Goal: Information Seeking & Learning: Learn about a topic

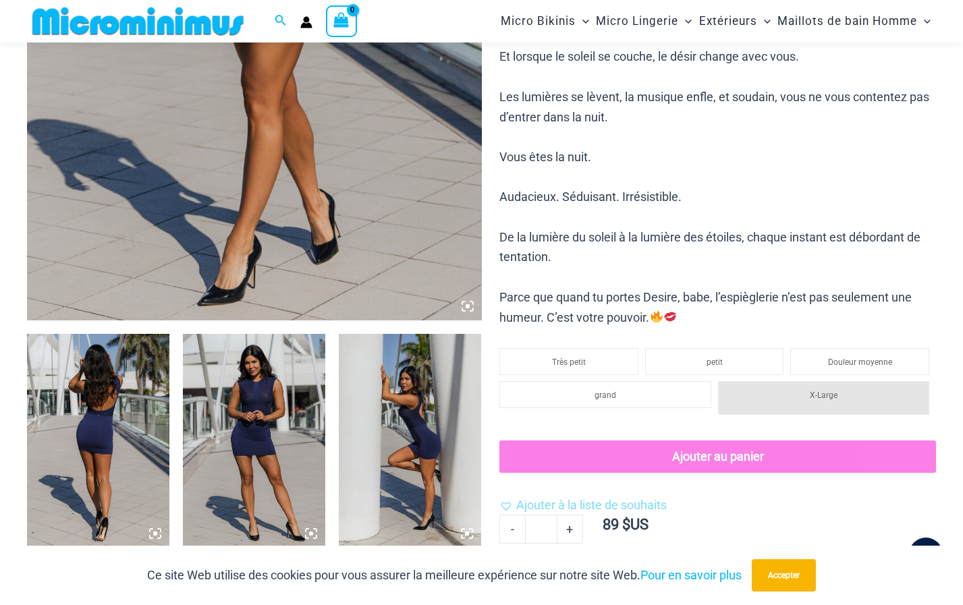
scroll to position [734, 0]
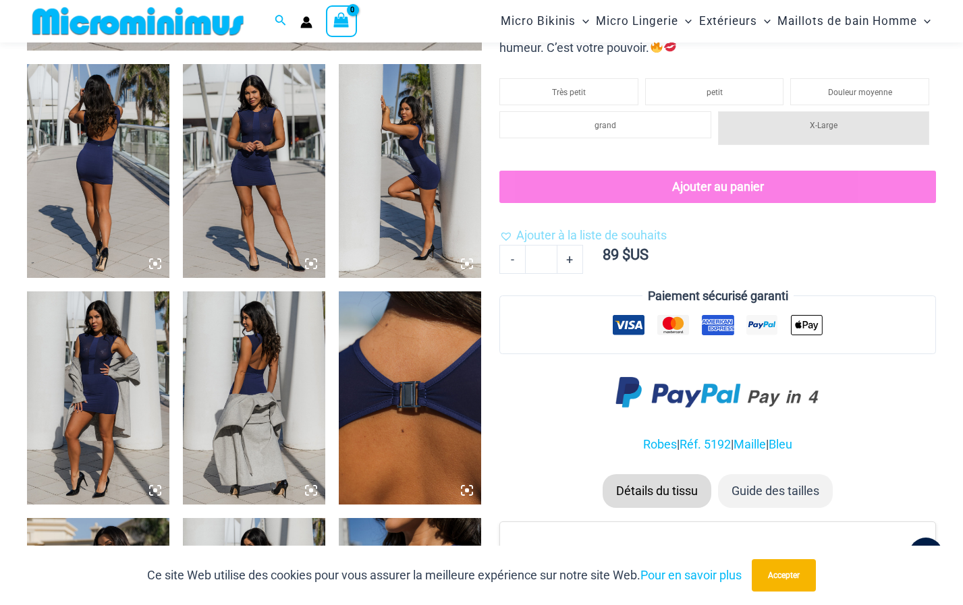
click at [533, 155] on ul "Très petit petit Douleur moyenne grand X-Large" at bounding box center [717, 122] width 436 height 86
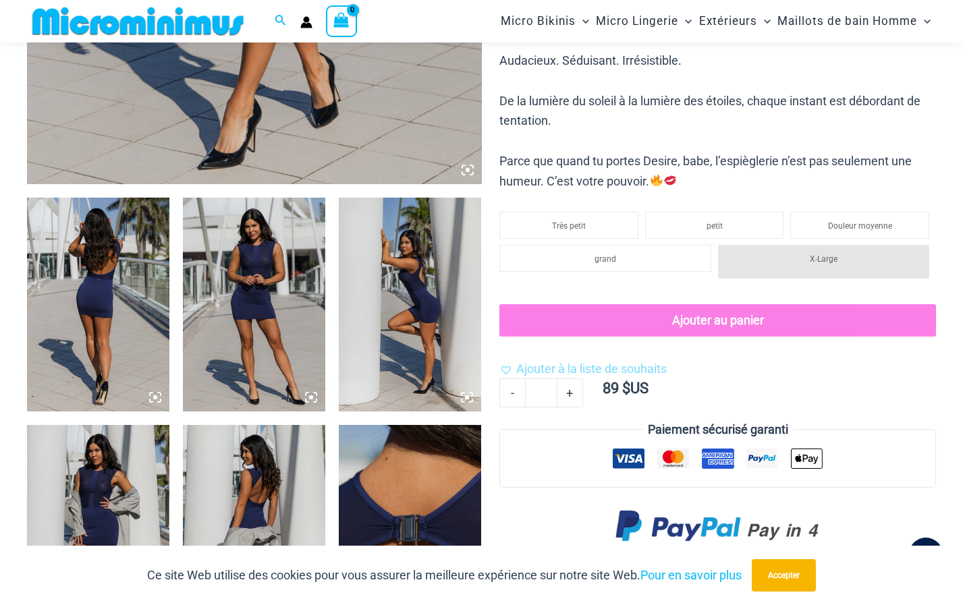
scroll to position [599, 0]
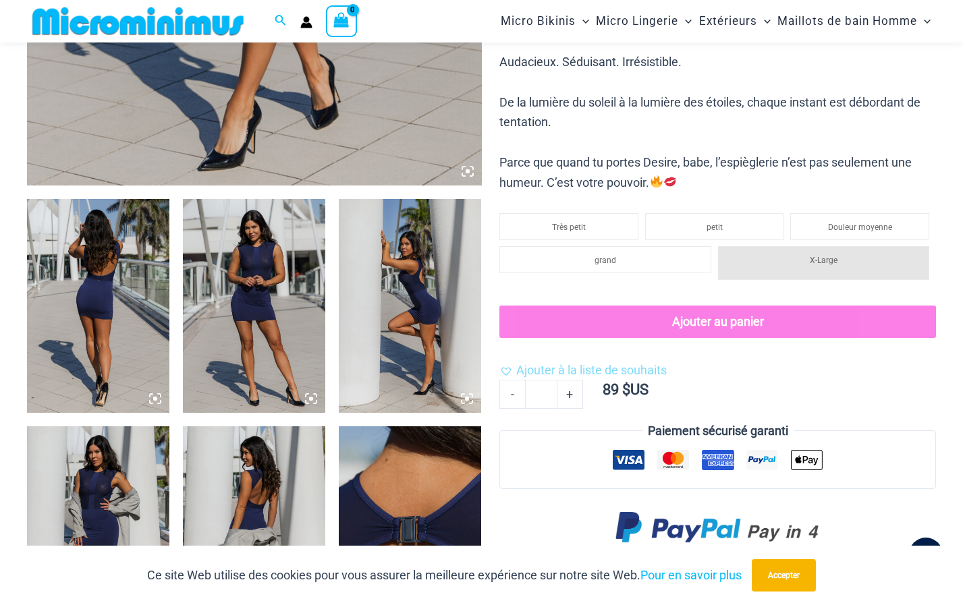
click at [78, 297] on img at bounding box center [98, 306] width 142 height 214
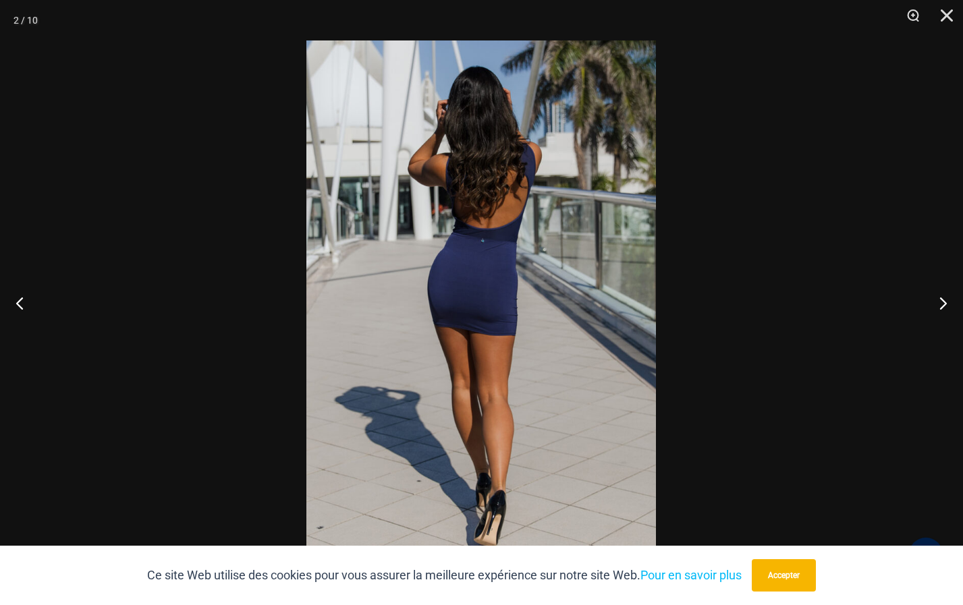
click at [521, 233] on img at bounding box center [480, 302] width 349 height 524
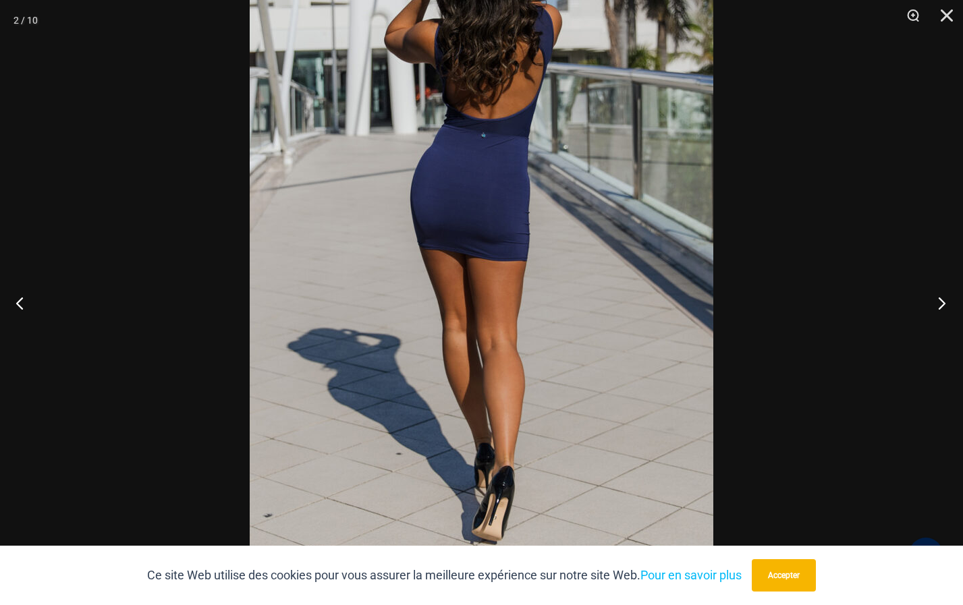
click at [941, 301] on button "Prochain" at bounding box center [937, 302] width 51 height 67
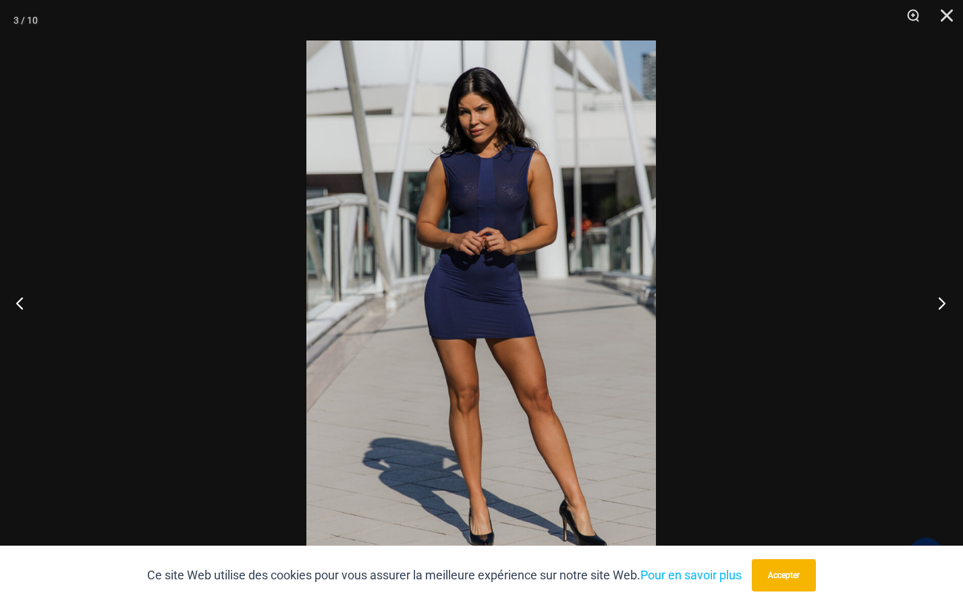
click at [941, 304] on button "Prochain" at bounding box center [937, 302] width 51 height 67
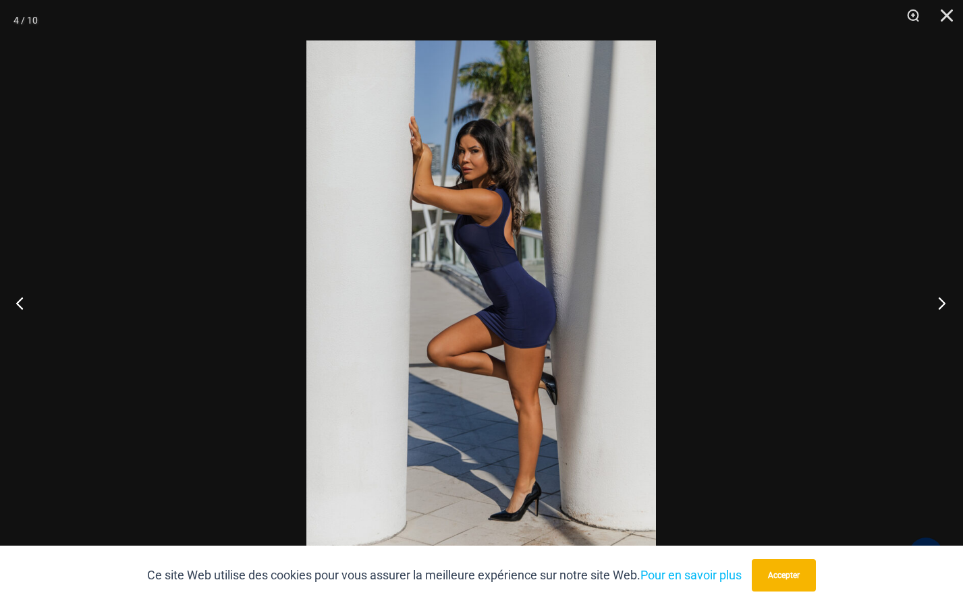
click at [940, 298] on button "Prochain" at bounding box center [937, 302] width 51 height 67
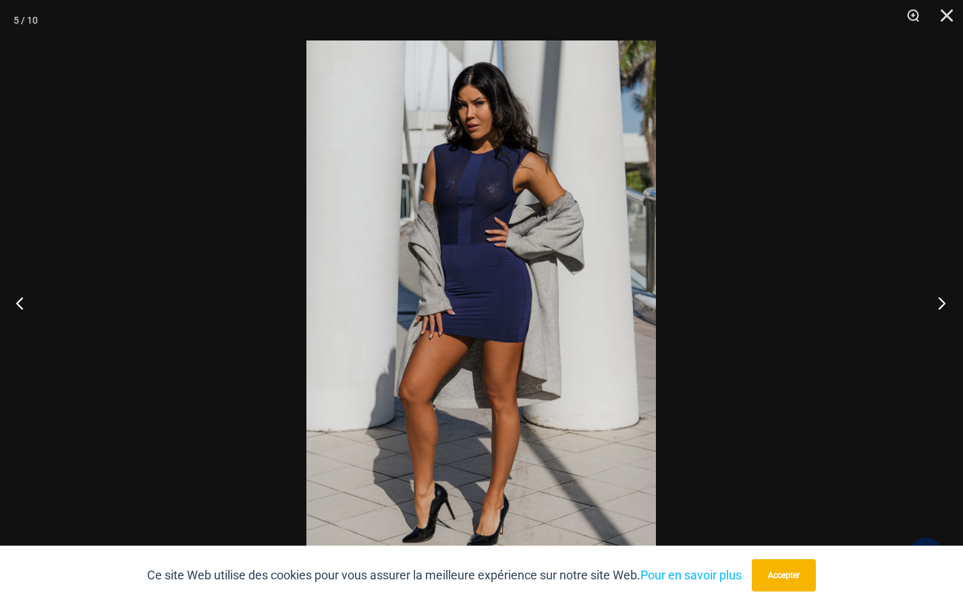
click at [938, 301] on button "Prochain" at bounding box center [937, 302] width 51 height 67
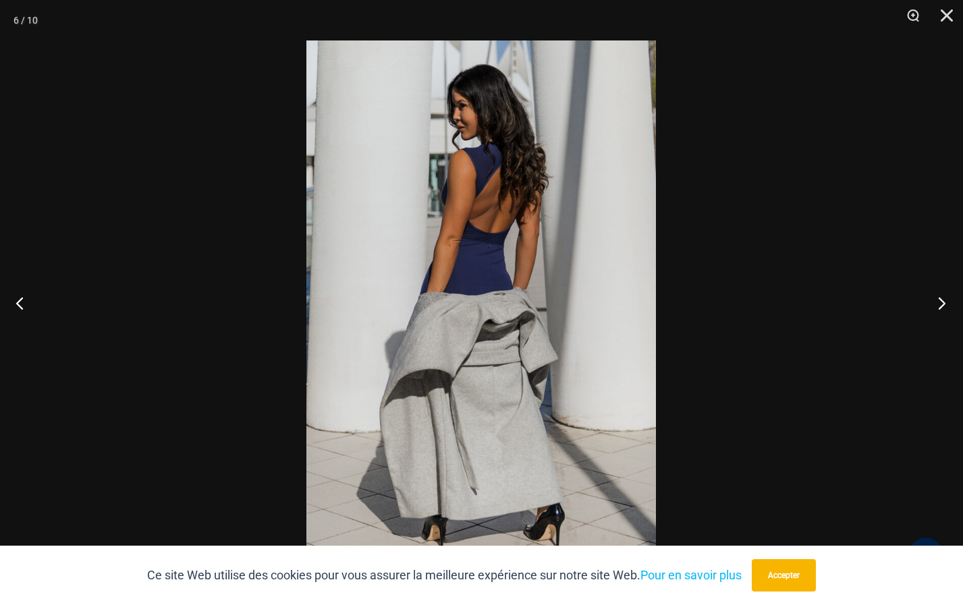
click at [939, 302] on button "Prochain" at bounding box center [937, 302] width 51 height 67
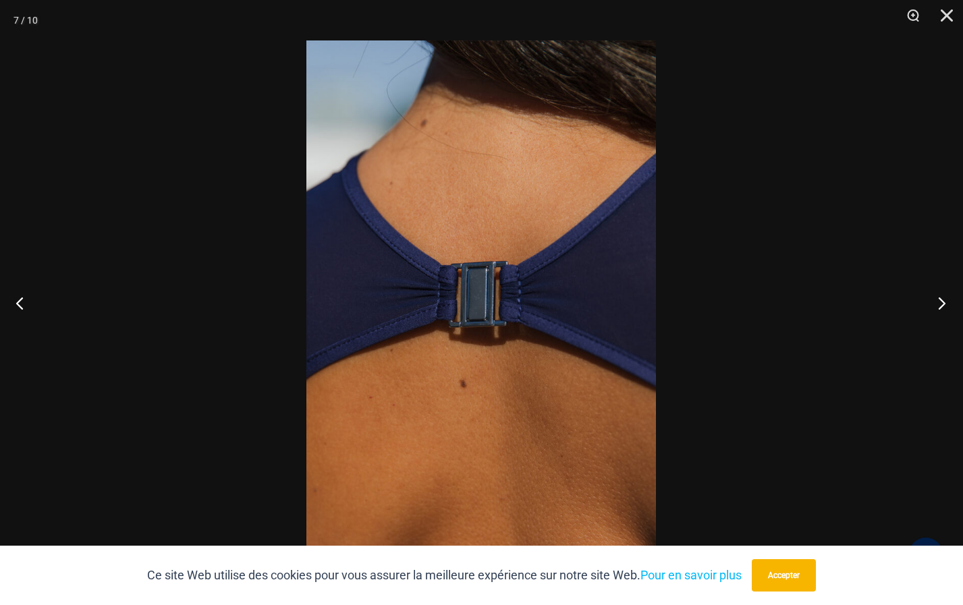
click at [943, 301] on button "Prochain" at bounding box center [937, 302] width 51 height 67
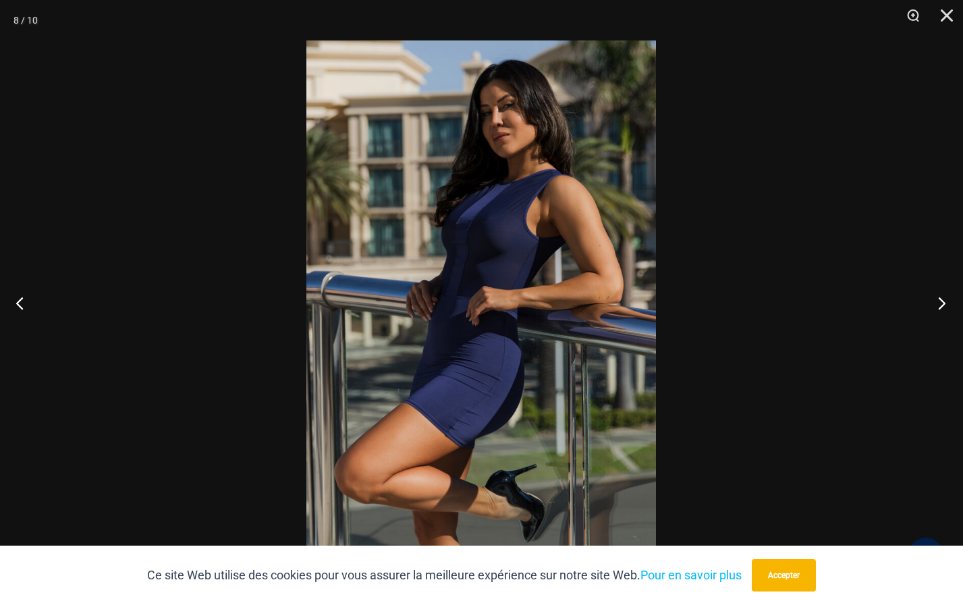
click at [941, 302] on button "Prochain" at bounding box center [937, 302] width 51 height 67
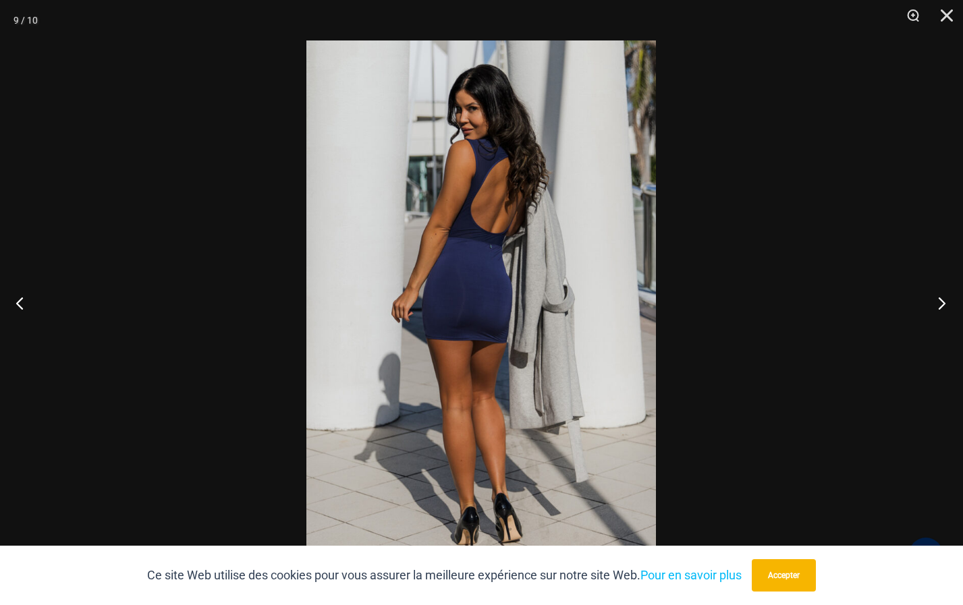
click at [939, 302] on button "Prochain" at bounding box center [937, 302] width 51 height 67
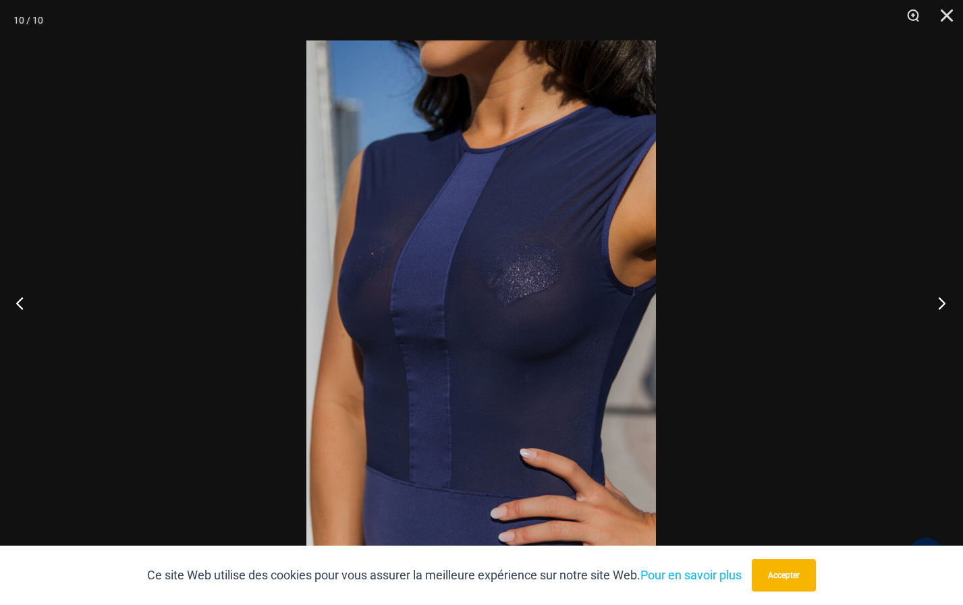
click at [942, 299] on button "Prochain" at bounding box center [937, 302] width 51 height 67
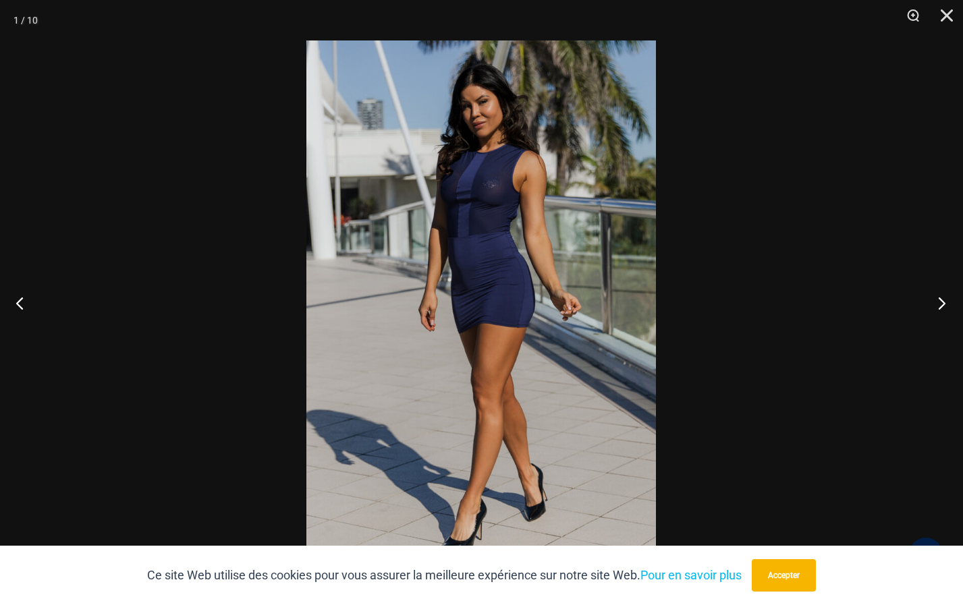
click at [938, 302] on button "Prochain" at bounding box center [937, 302] width 51 height 67
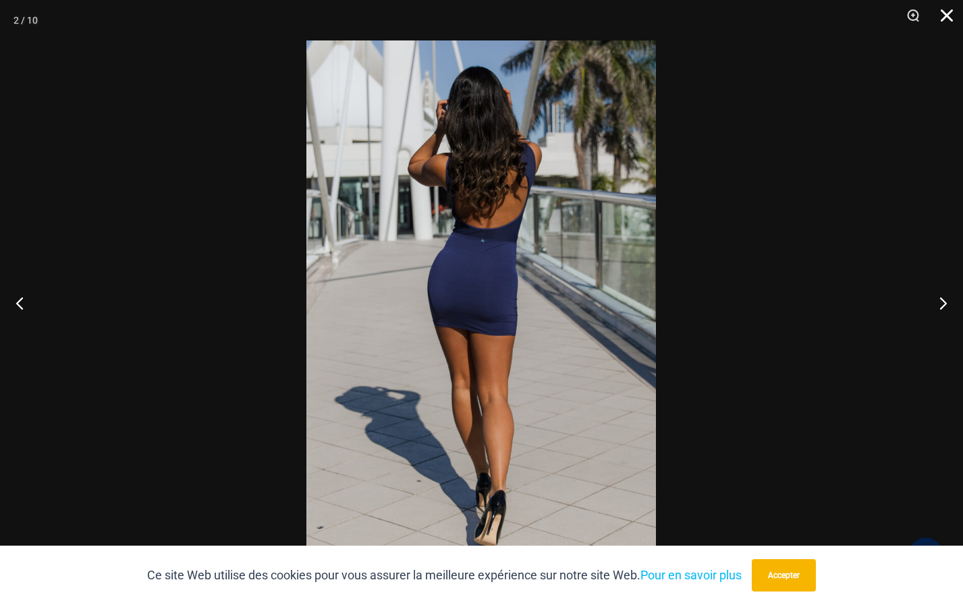
click at [949, 9] on button "Fermer" at bounding box center [942, 20] width 34 height 40
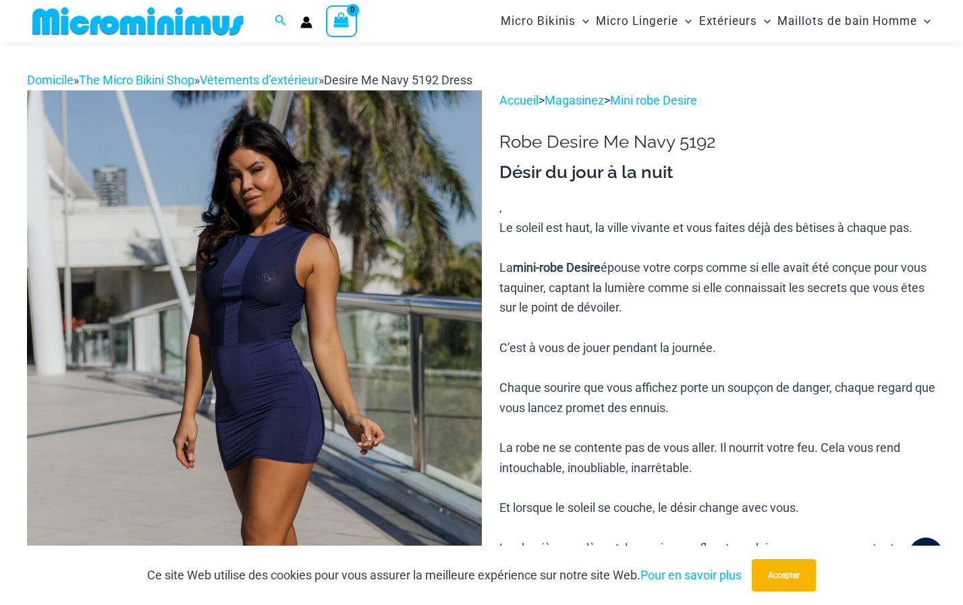
scroll to position [0, 0]
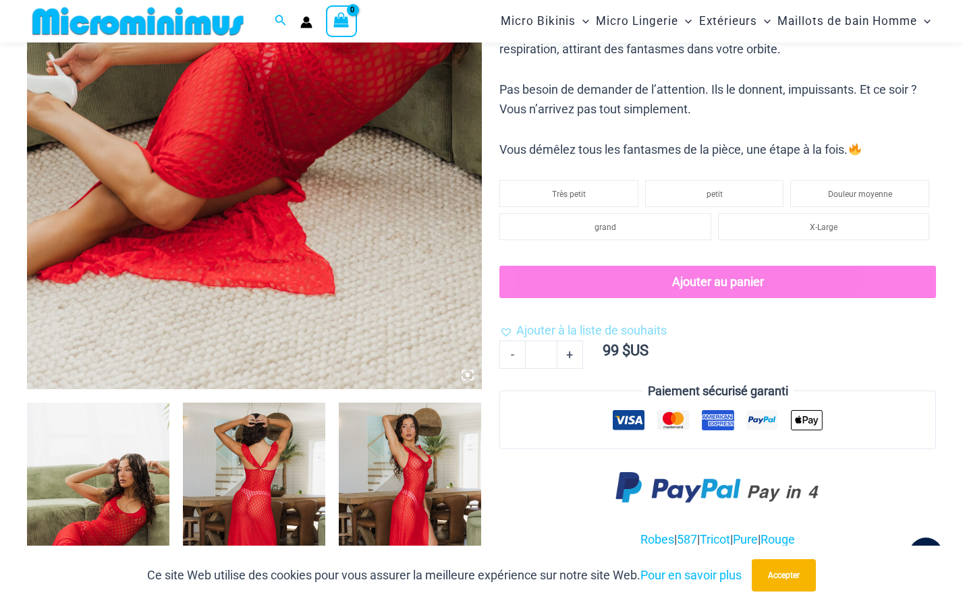
scroll to position [665, 0]
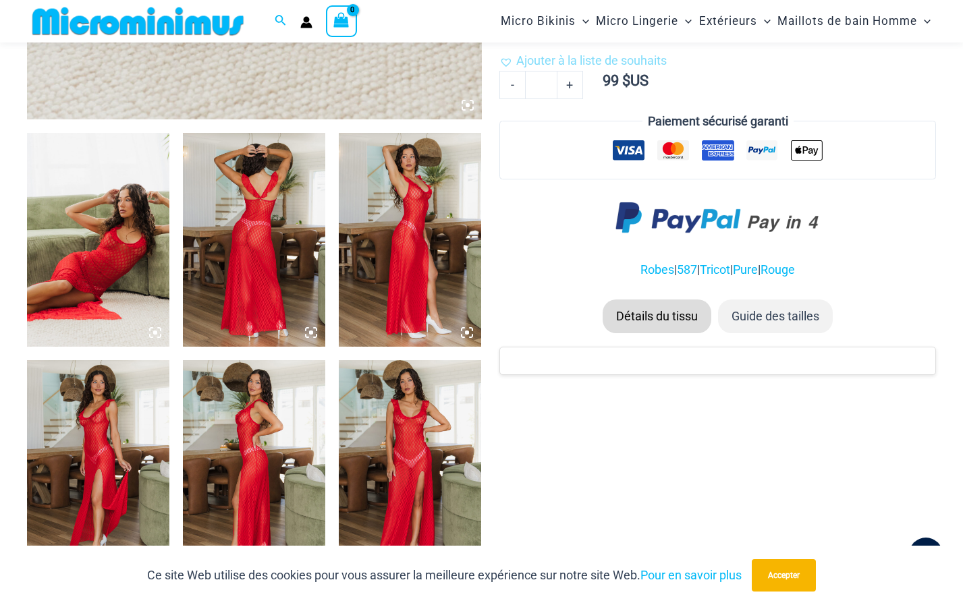
click at [135, 287] on img at bounding box center [98, 240] width 142 height 214
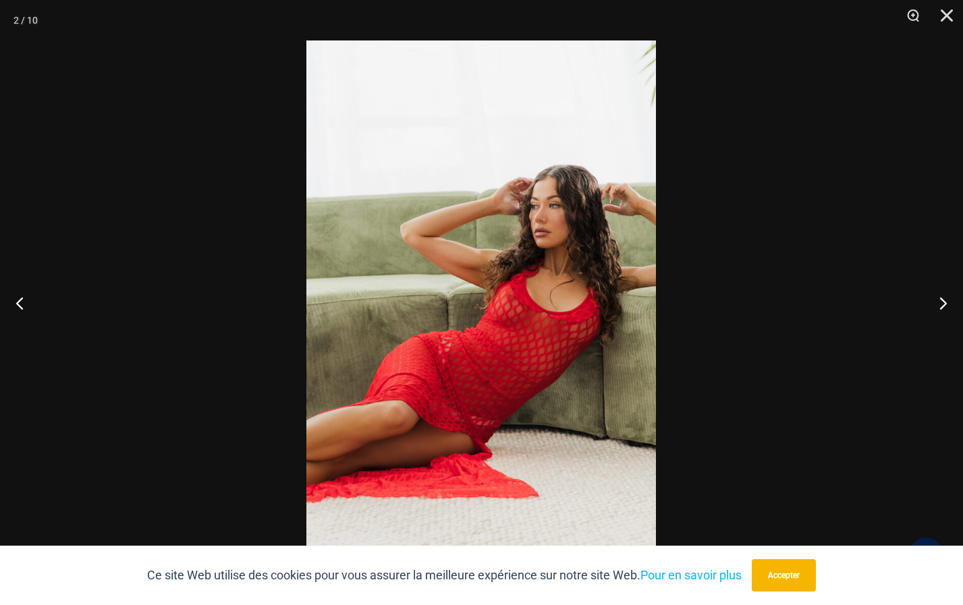
click at [425, 254] on img at bounding box center [480, 302] width 349 height 524
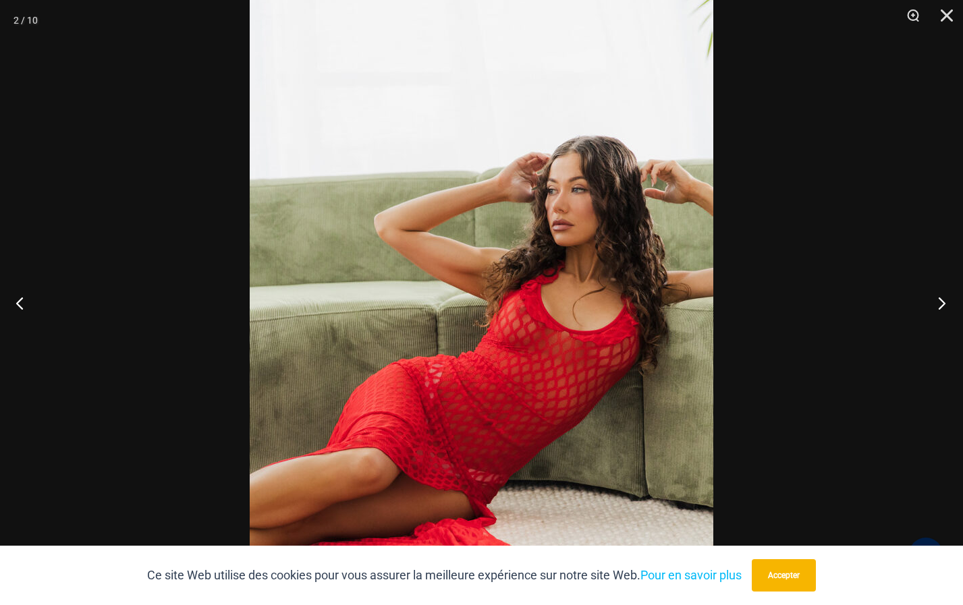
click at [937, 300] on button "Prochain" at bounding box center [937, 302] width 51 height 67
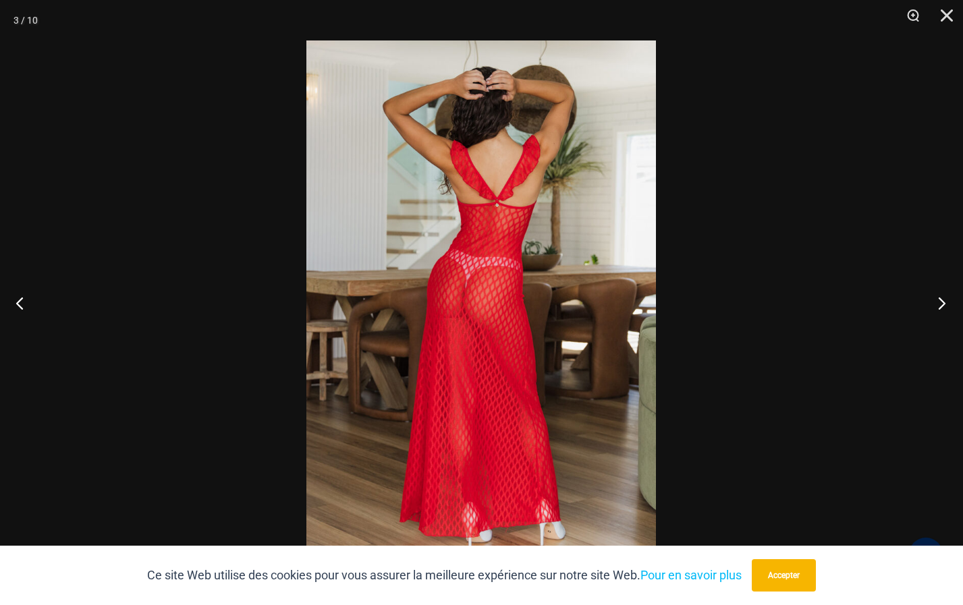
click at [937, 298] on button "Prochain" at bounding box center [937, 302] width 51 height 67
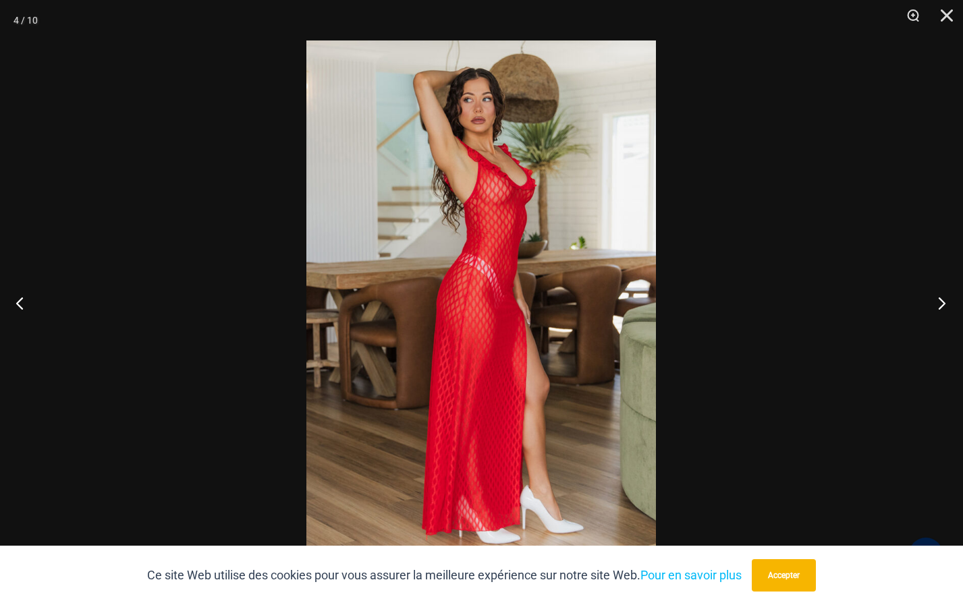
click at [943, 303] on button "Prochain" at bounding box center [937, 302] width 51 height 67
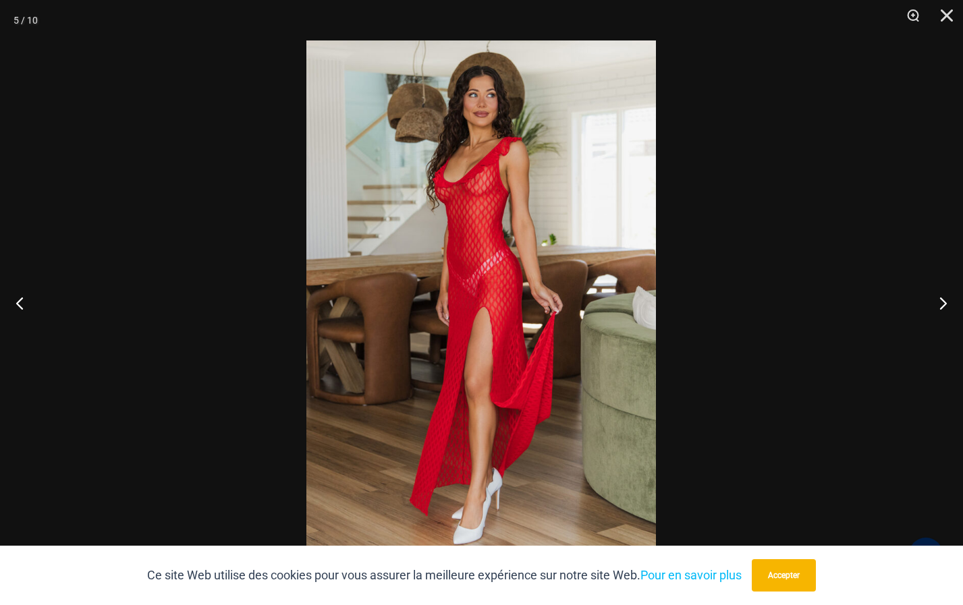
click at [727, 457] on div at bounding box center [481, 302] width 963 height 605
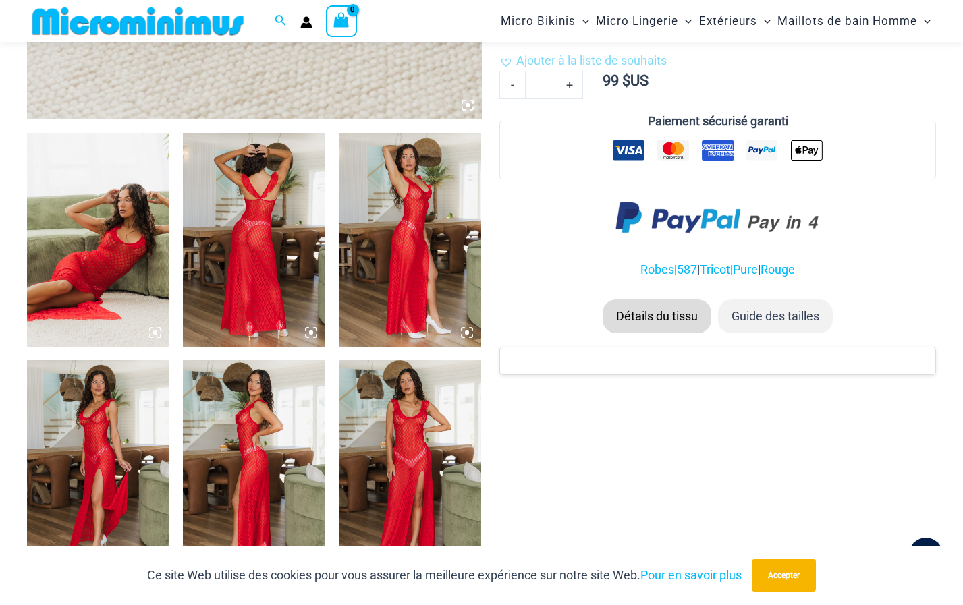
click at [119, 468] on img at bounding box center [98, 467] width 142 height 214
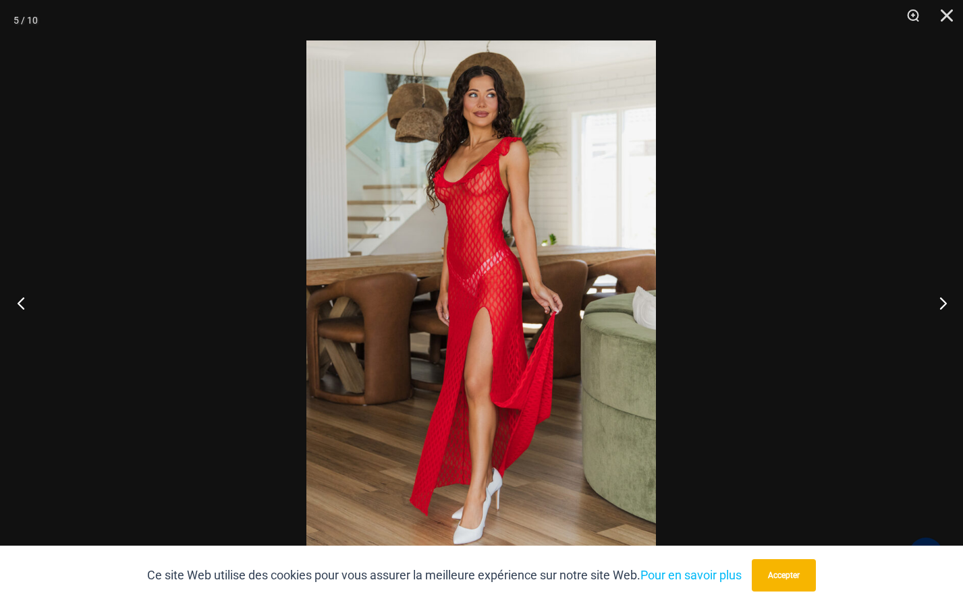
click at [21, 306] on button "Précédent" at bounding box center [25, 302] width 51 height 67
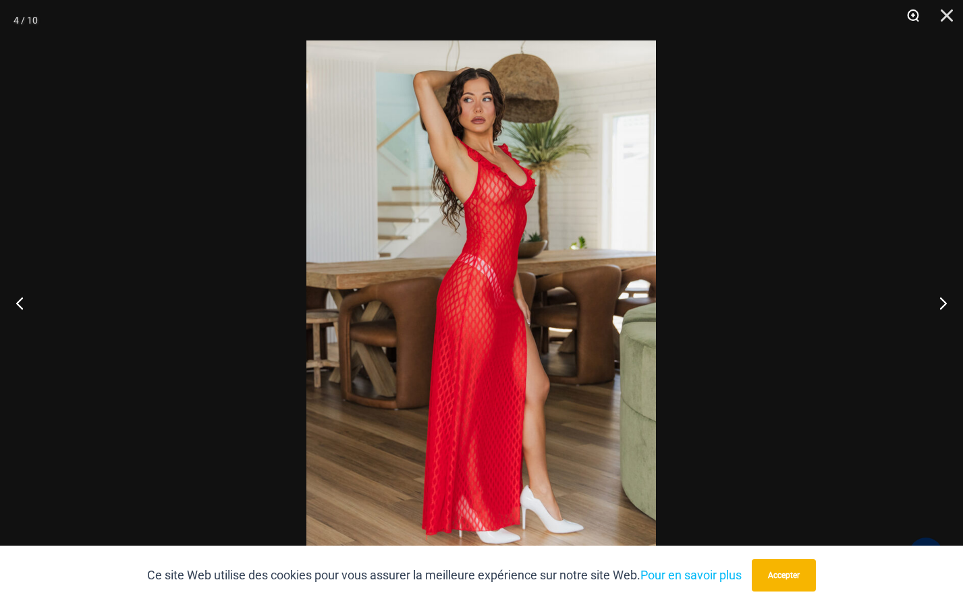
click at [911, 14] on button "Zoom" at bounding box center [908, 20] width 34 height 40
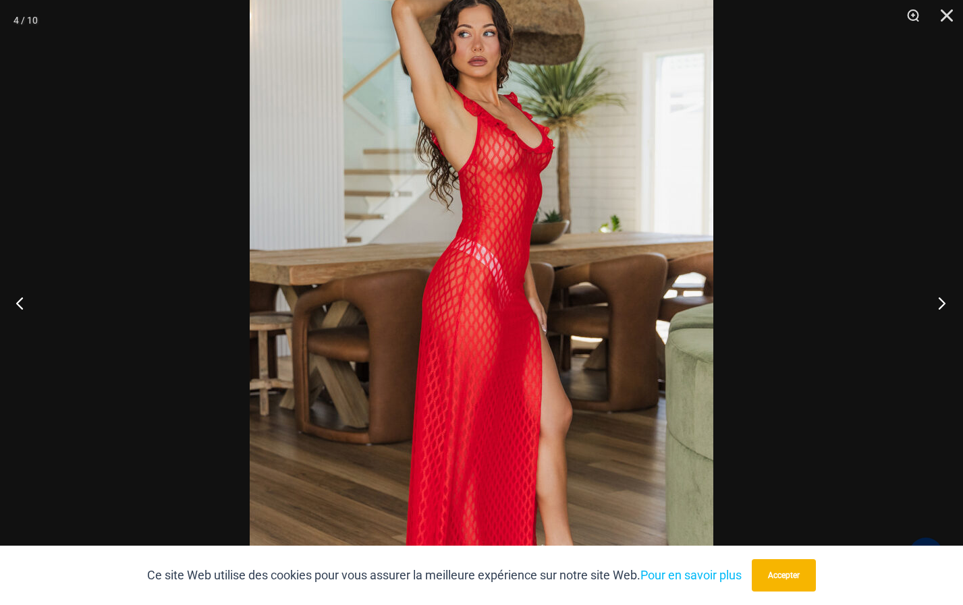
click at [939, 298] on button "Prochain" at bounding box center [937, 302] width 51 height 67
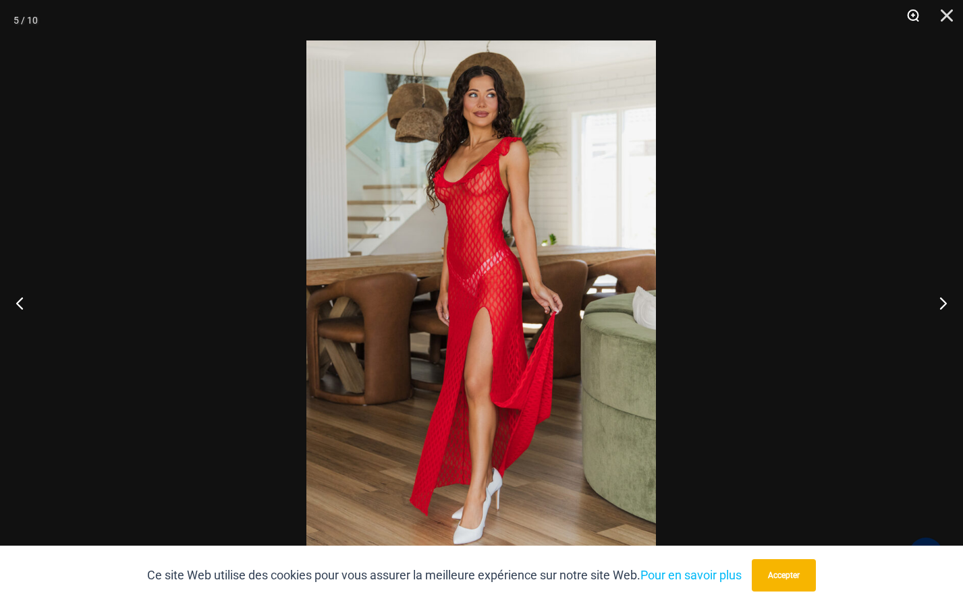
click at [913, 16] on button "Zoom" at bounding box center [908, 20] width 34 height 40
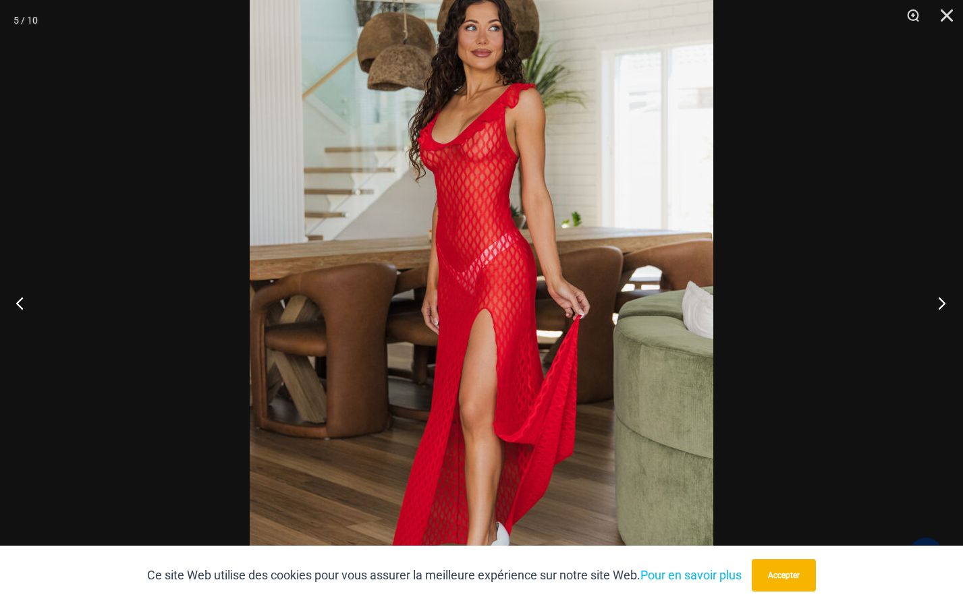
click at [939, 301] on button "Prochain" at bounding box center [937, 302] width 51 height 67
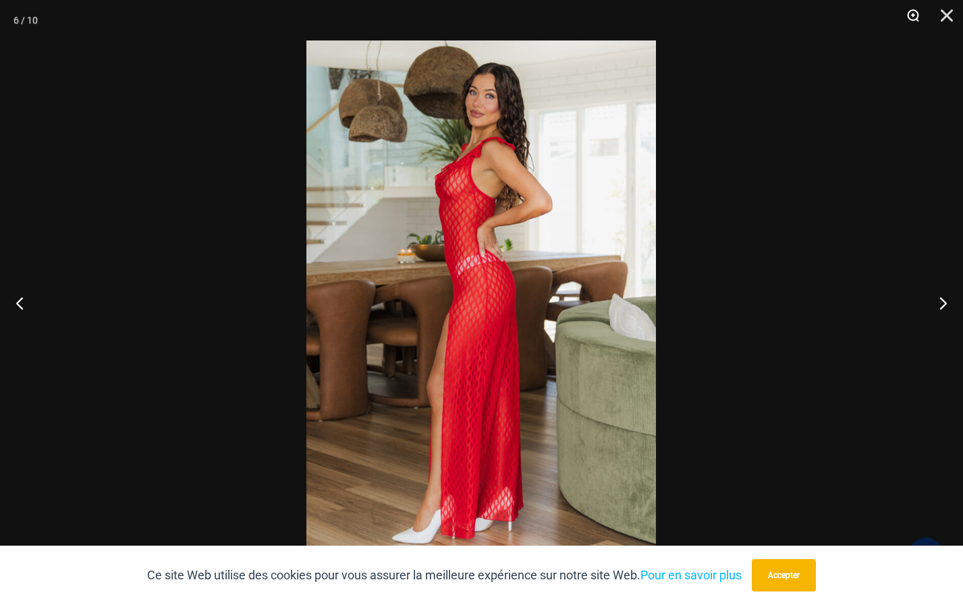
click at [911, 14] on button "Zoom" at bounding box center [908, 20] width 34 height 40
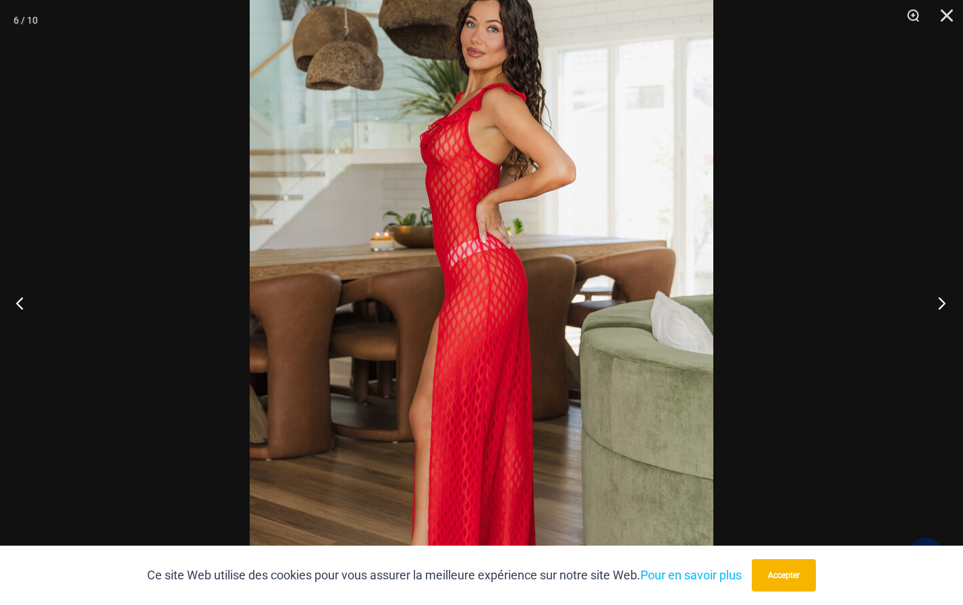
click at [940, 299] on button "Prochain" at bounding box center [937, 302] width 51 height 67
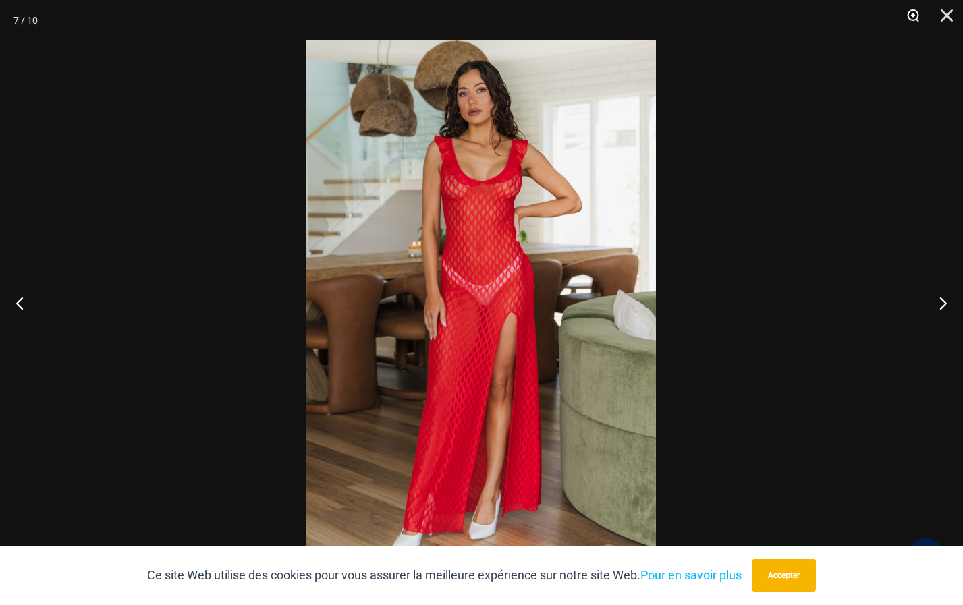
click at [915, 9] on button "Zoom" at bounding box center [908, 20] width 34 height 40
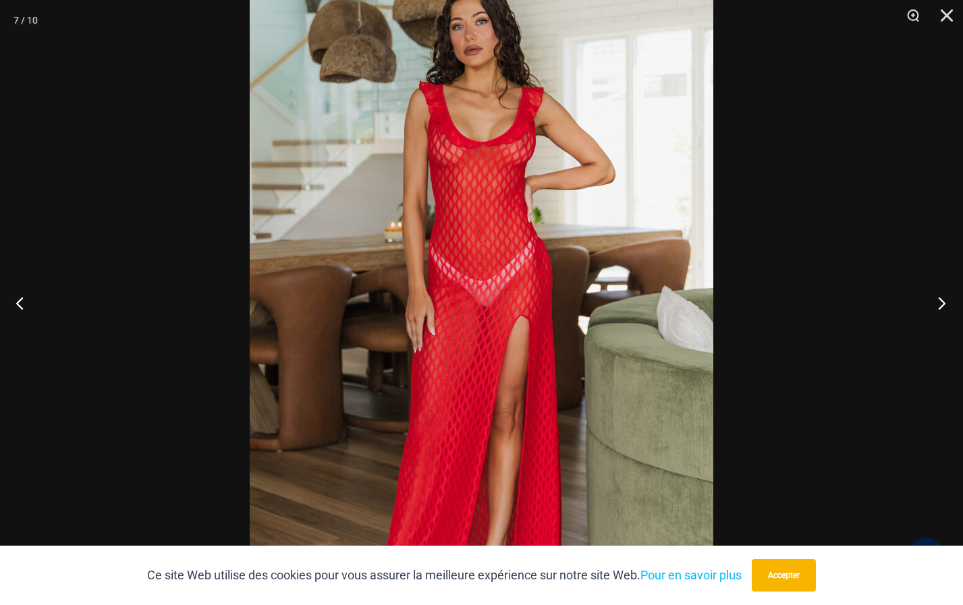
click at [942, 298] on button "Prochain" at bounding box center [937, 302] width 51 height 67
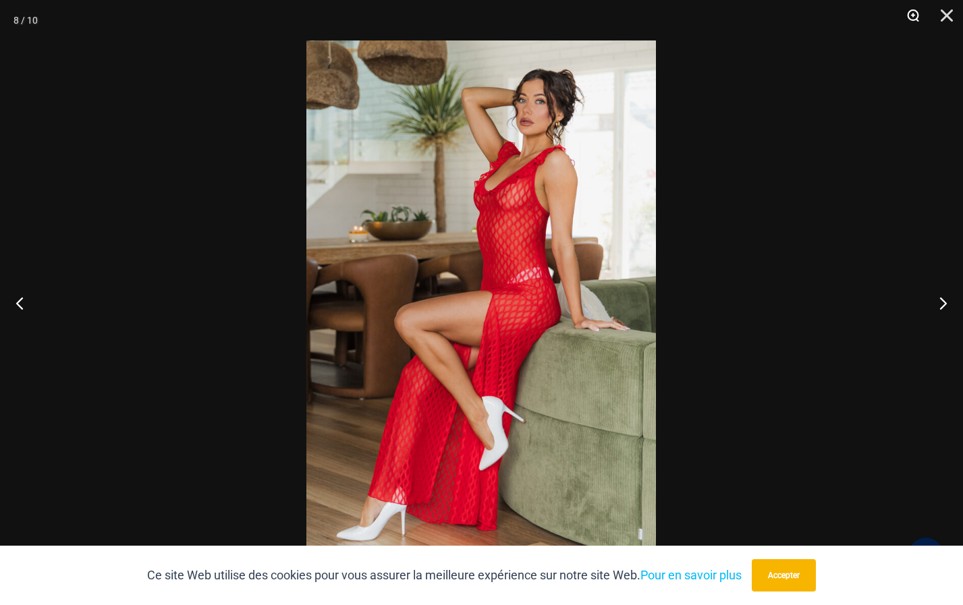
click at [913, 12] on button "Zoom" at bounding box center [908, 20] width 34 height 40
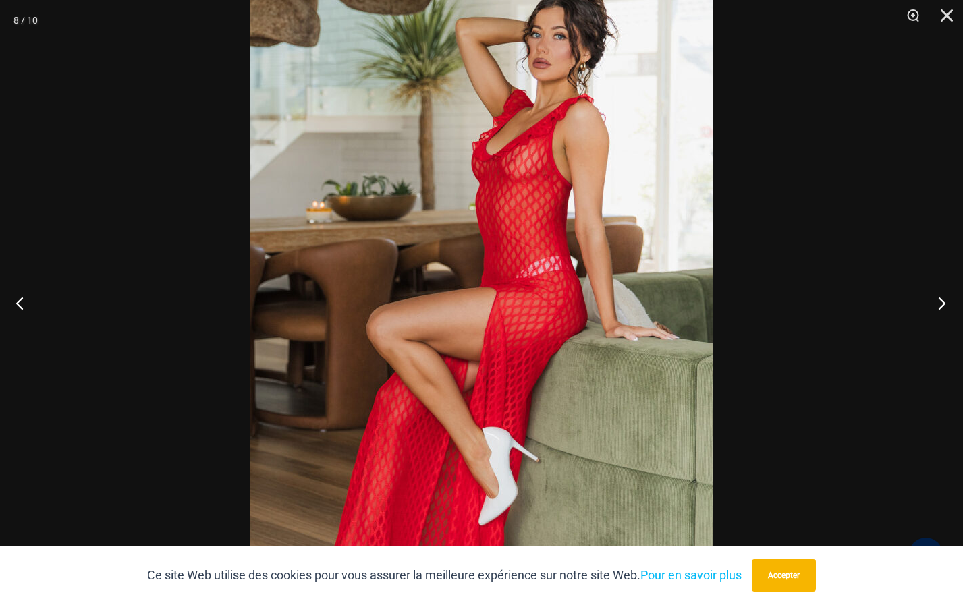
click at [943, 300] on button "Prochain" at bounding box center [937, 302] width 51 height 67
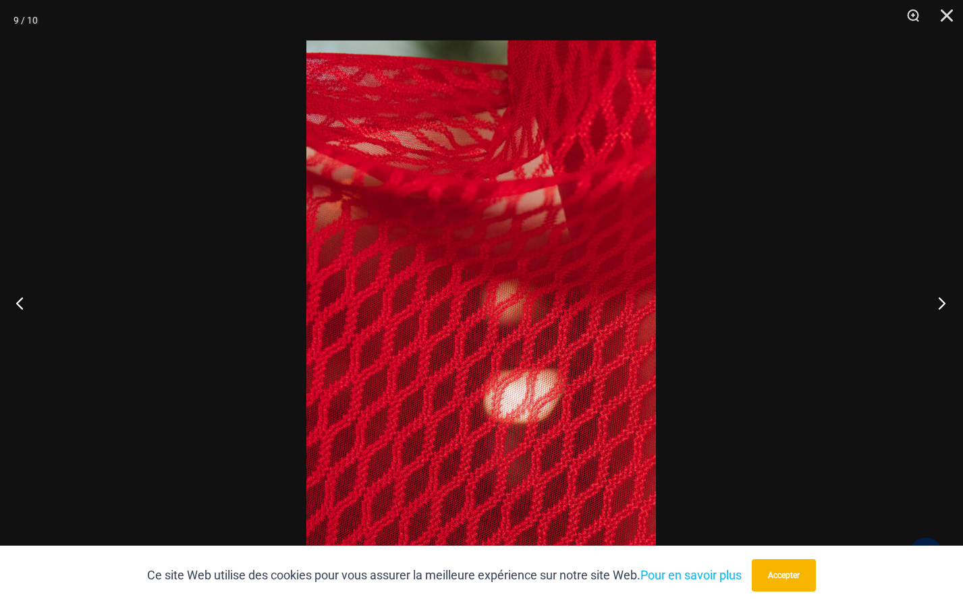
click at [940, 299] on button "Prochain" at bounding box center [937, 302] width 51 height 67
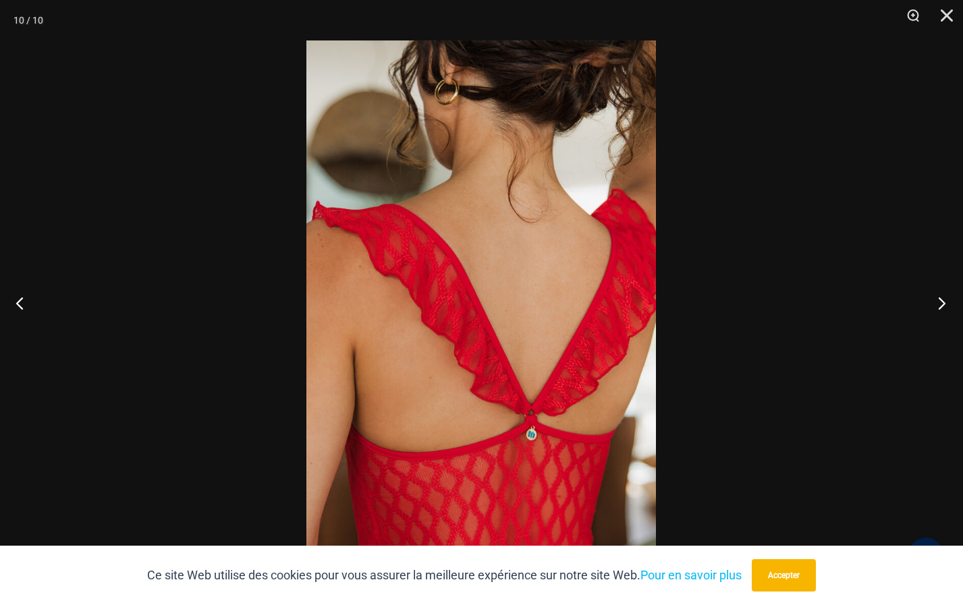
click at [945, 302] on button "Prochain" at bounding box center [937, 302] width 51 height 67
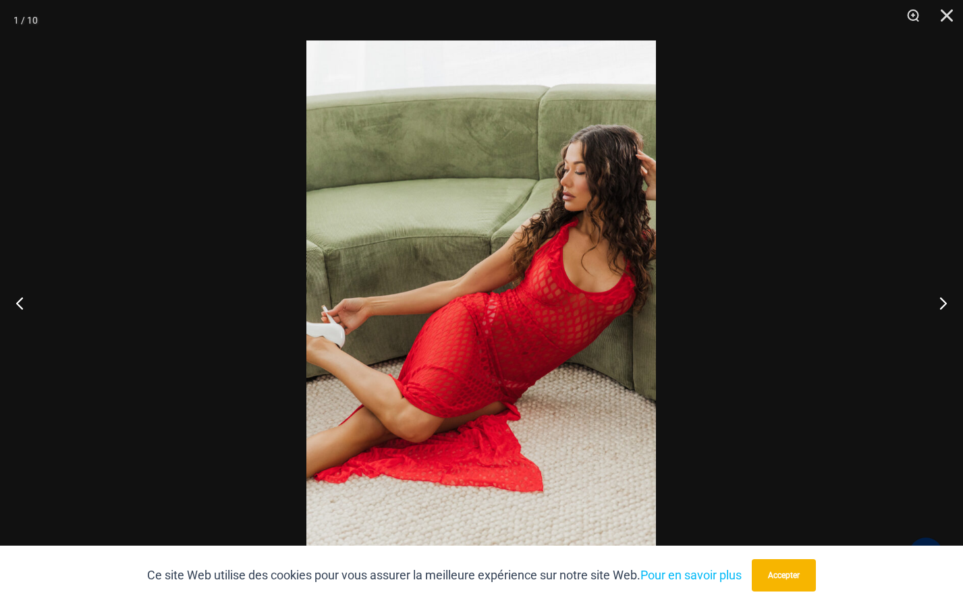
click at [507, 270] on img at bounding box center [480, 302] width 349 height 524
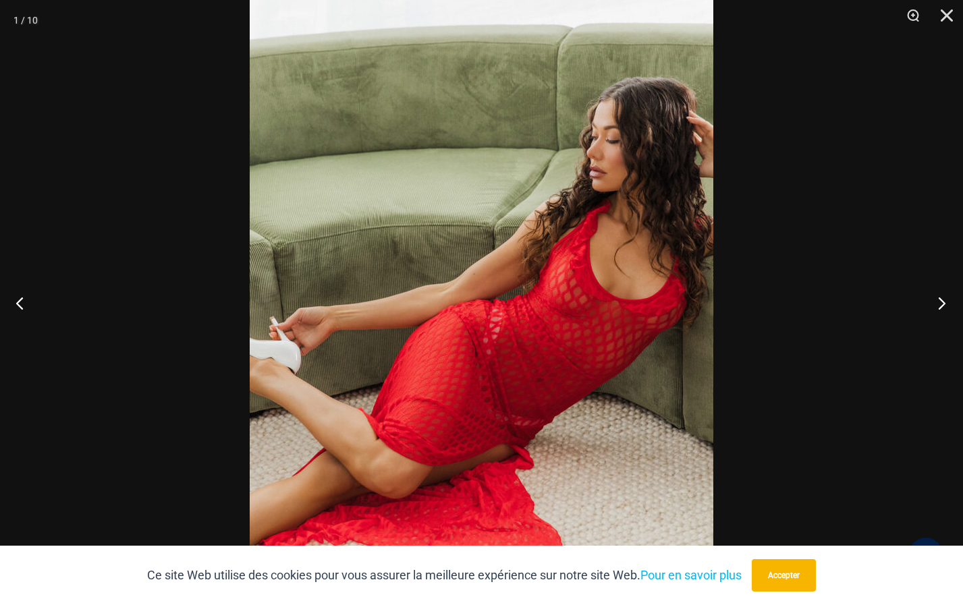
click at [938, 299] on button "Prochain" at bounding box center [937, 302] width 51 height 67
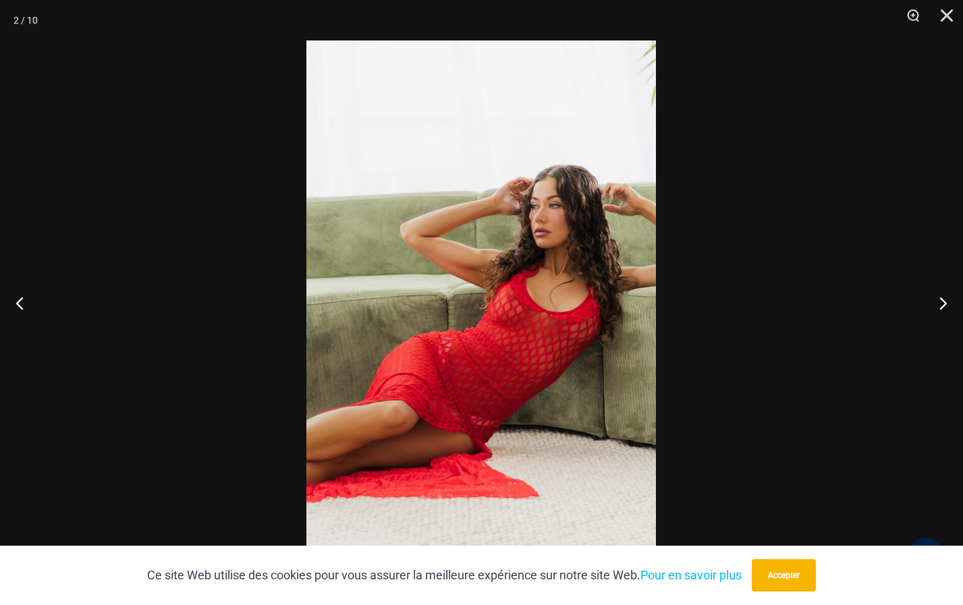
click at [476, 229] on img at bounding box center [480, 302] width 349 height 524
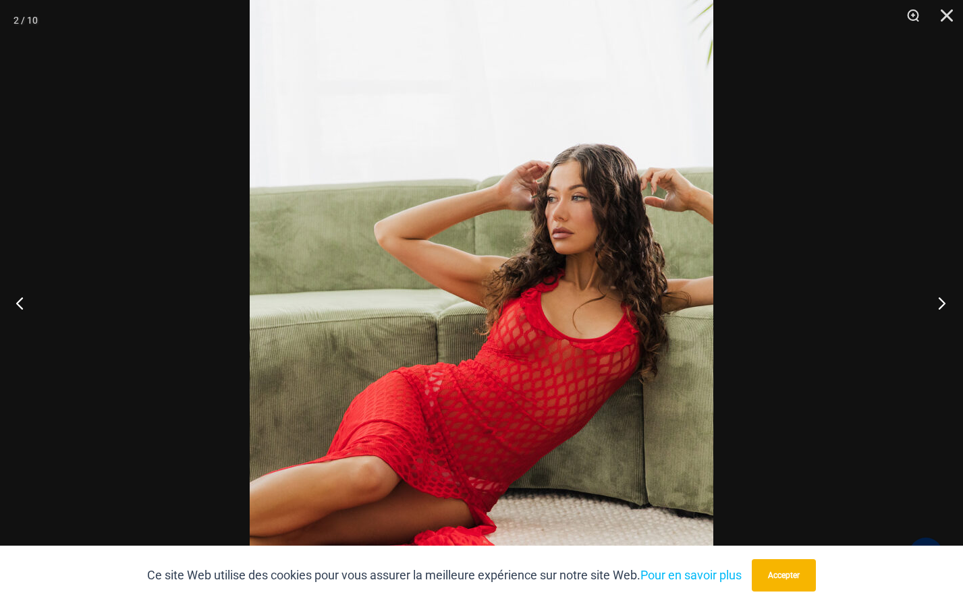
click at [939, 306] on button "Prochain" at bounding box center [937, 302] width 51 height 67
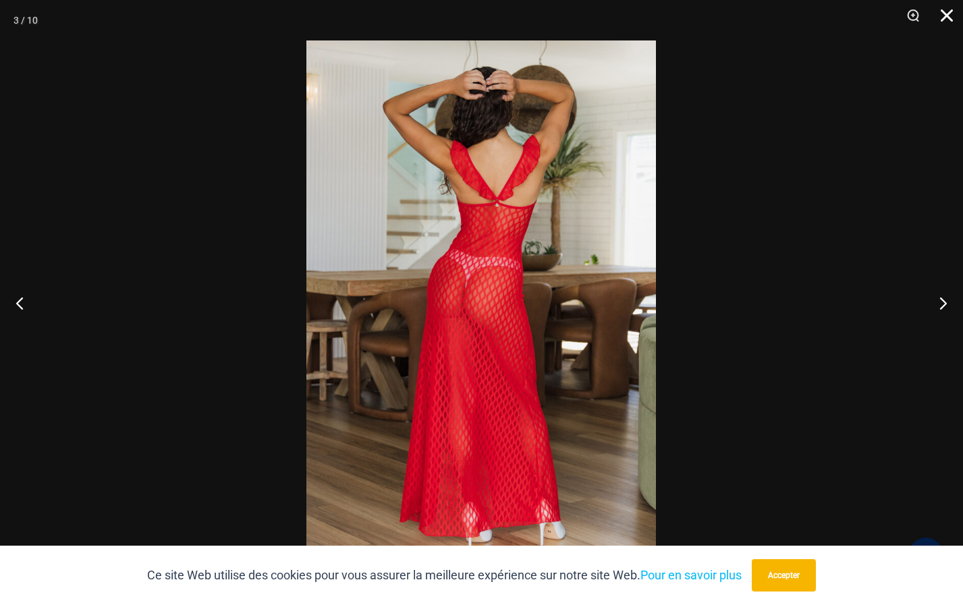
click at [943, 13] on button "Fermer" at bounding box center [942, 20] width 34 height 40
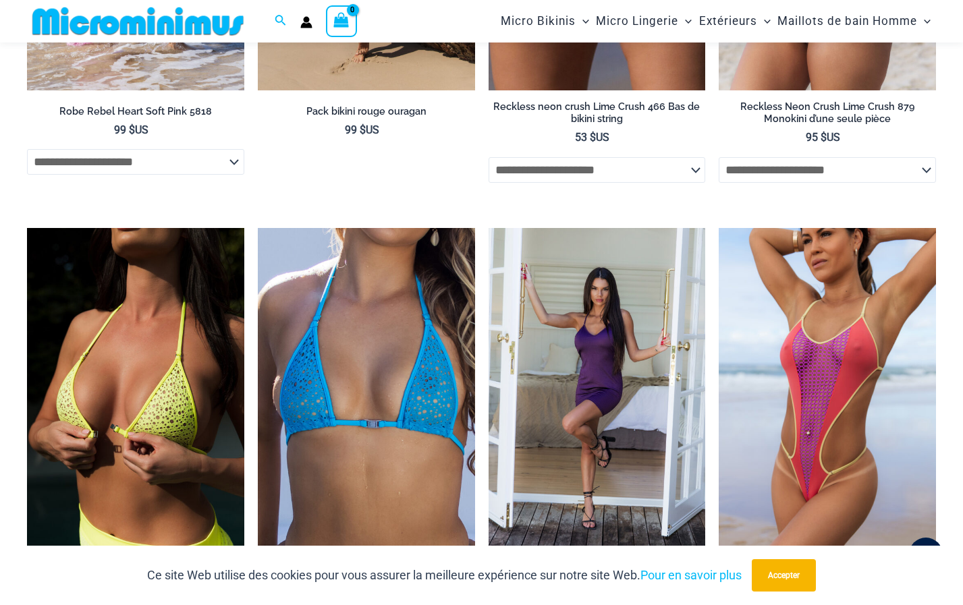
scroll to position [2147, 0]
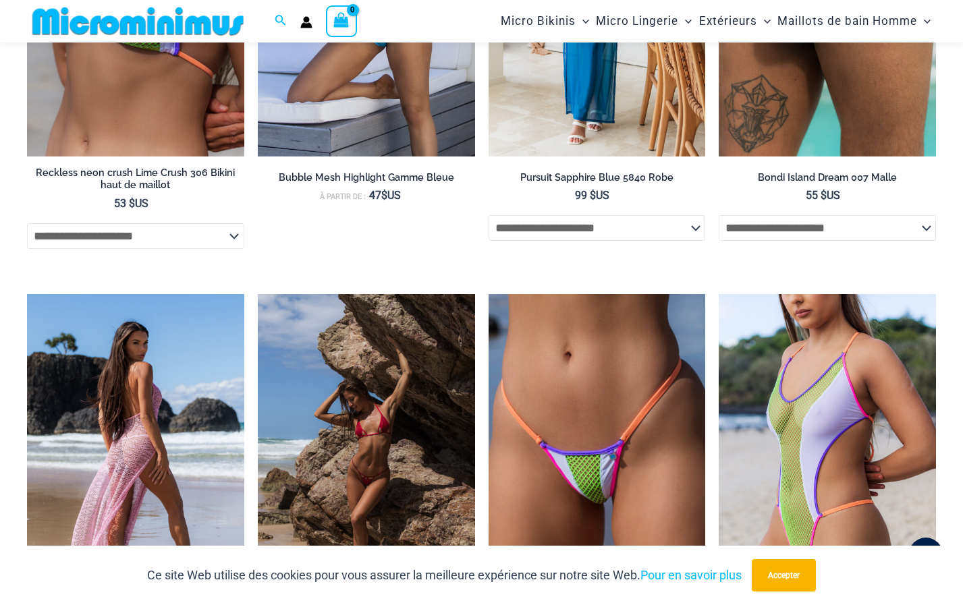
click at [159, 407] on img at bounding box center [135, 457] width 217 height 326
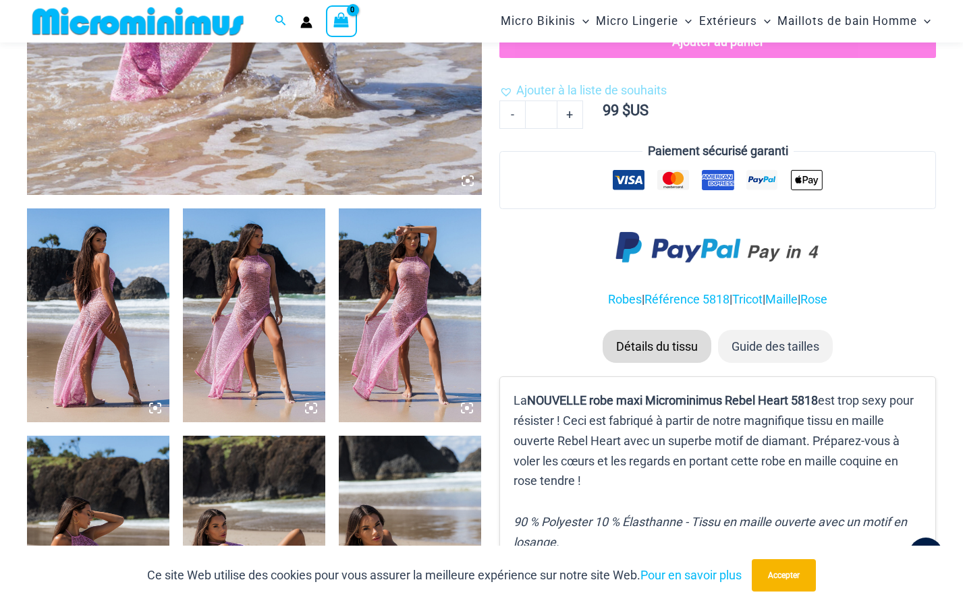
scroll to position [595, 0]
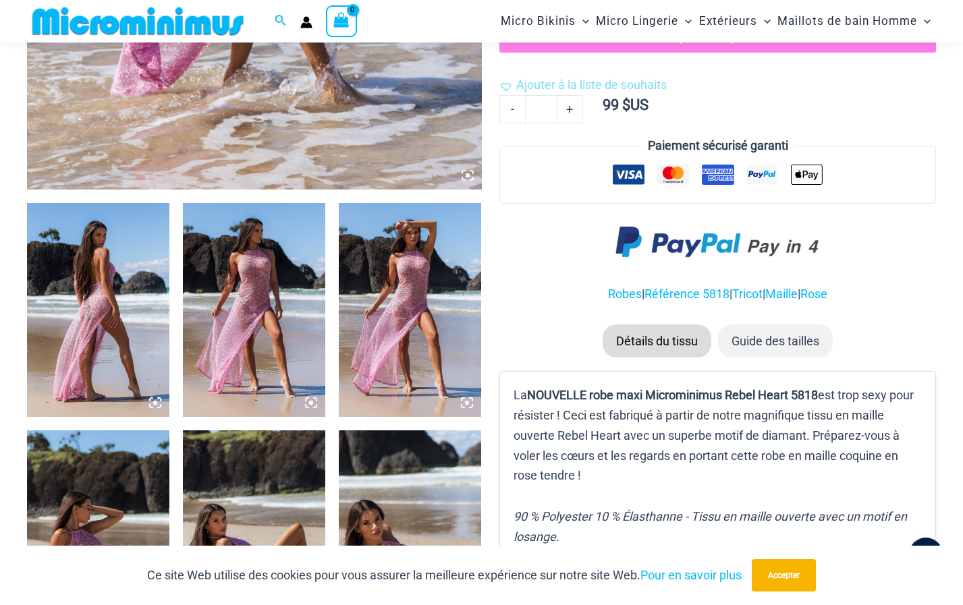
click at [125, 327] on img at bounding box center [98, 310] width 142 height 214
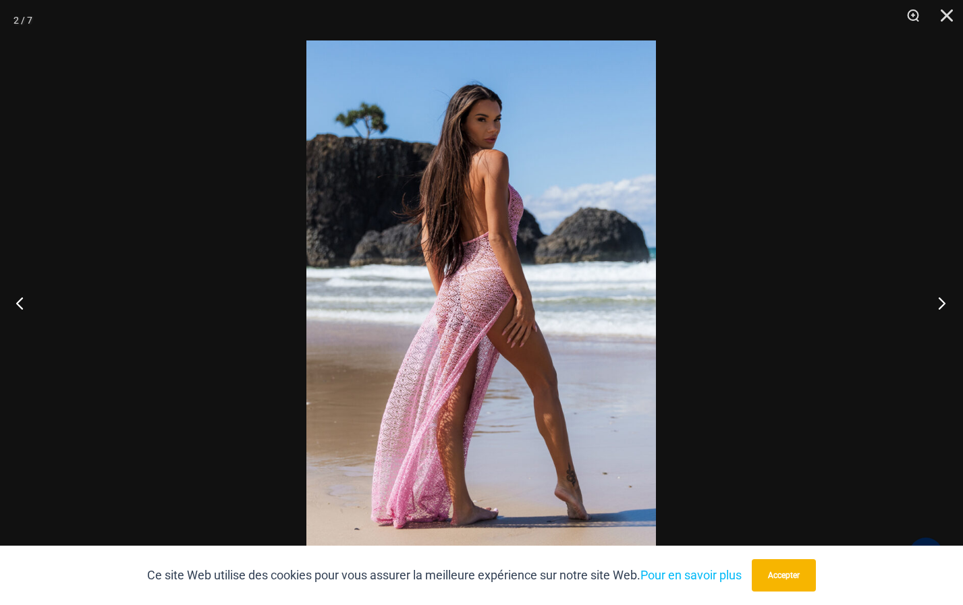
click at [940, 303] on button "Prochain" at bounding box center [937, 302] width 51 height 67
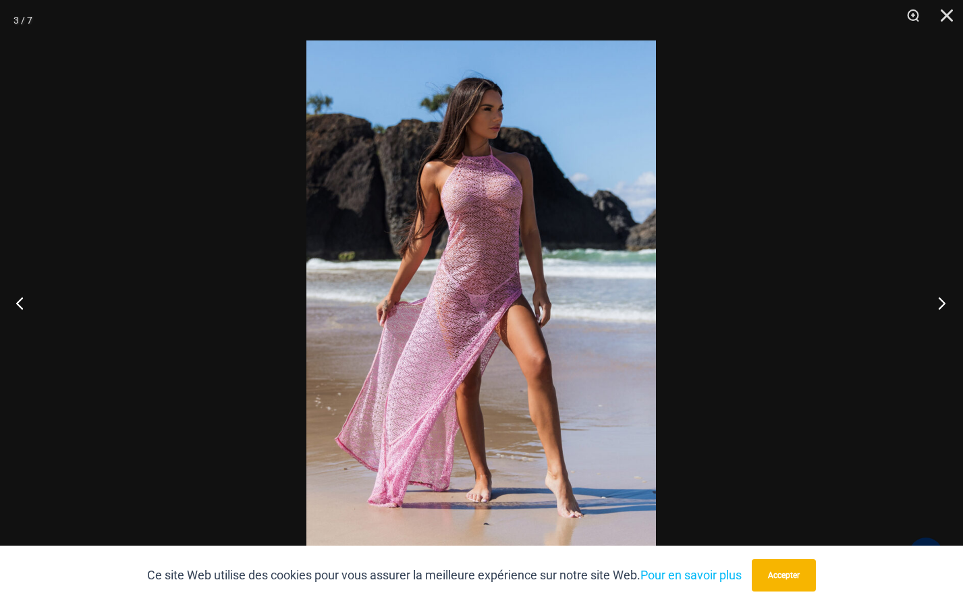
click at [942, 300] on button "Prochain" at bounding box center [937, 302] width 51 height 67
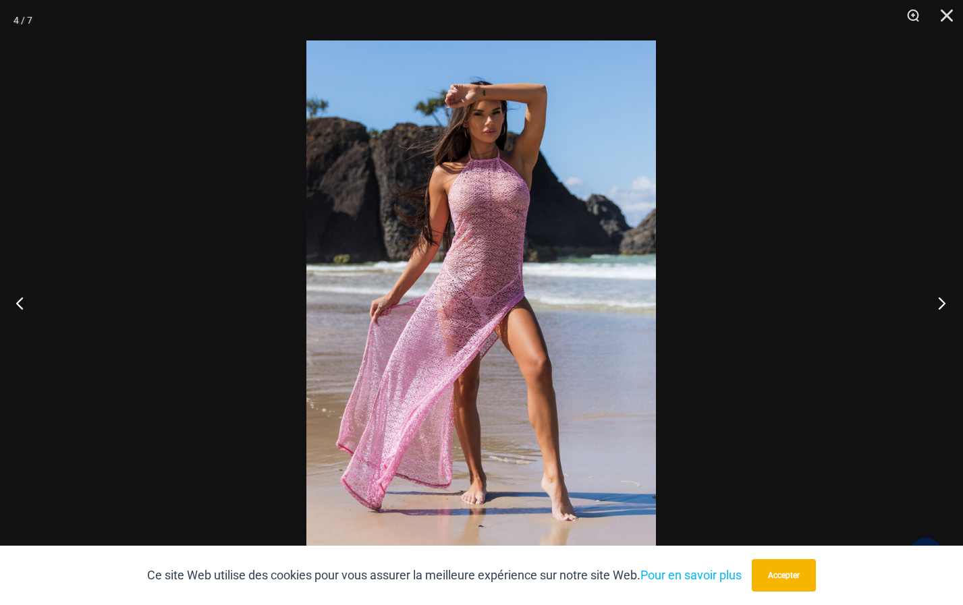
click at [941, 300] on button "Prochain" at bounding box center [937, 302] width 51 height 67
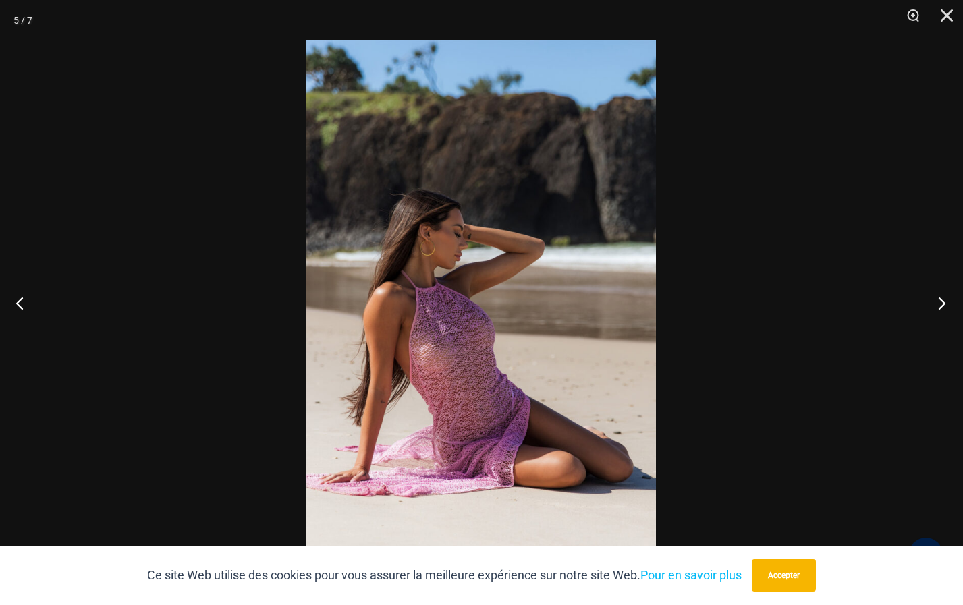
click at [940, 302] on button "Prochain" at bounding box center [937, 302] width 51 height 67
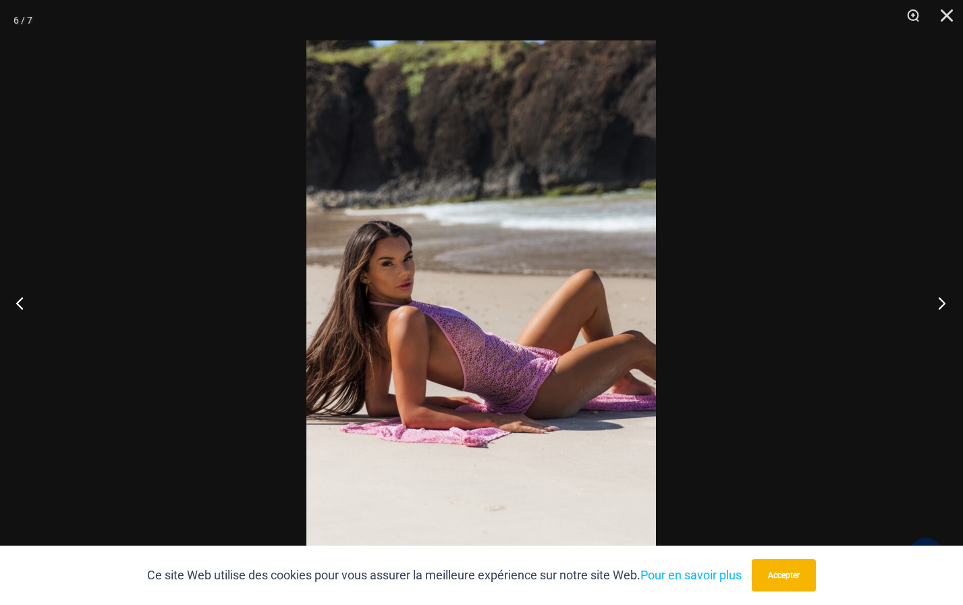
click at [940, 304] on button "Prochain" at bounding box center [937, 302] width 51 height 67
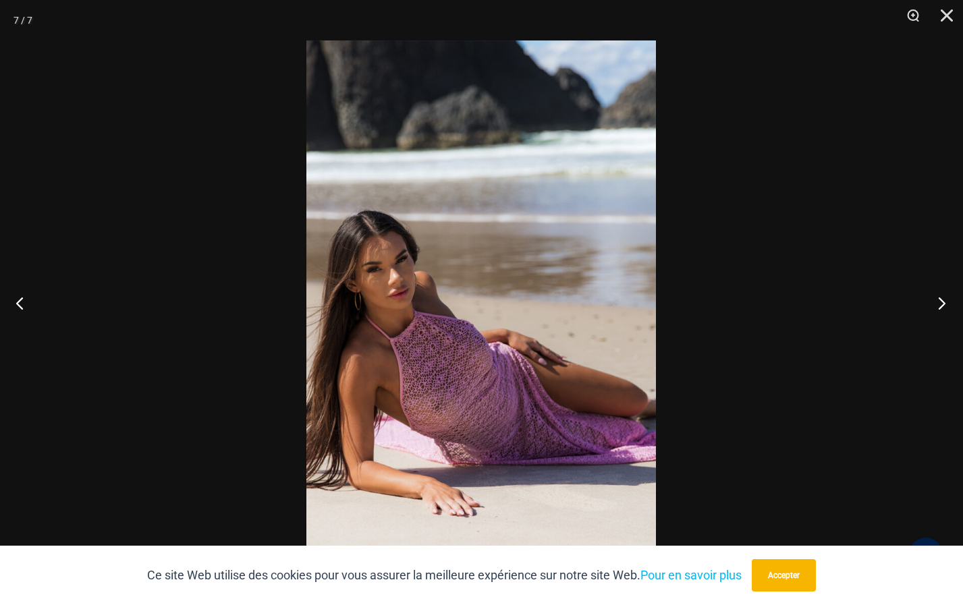
click at [940, 304] on button "Prochain" at bounding box center [937, 302] width 51 height 67
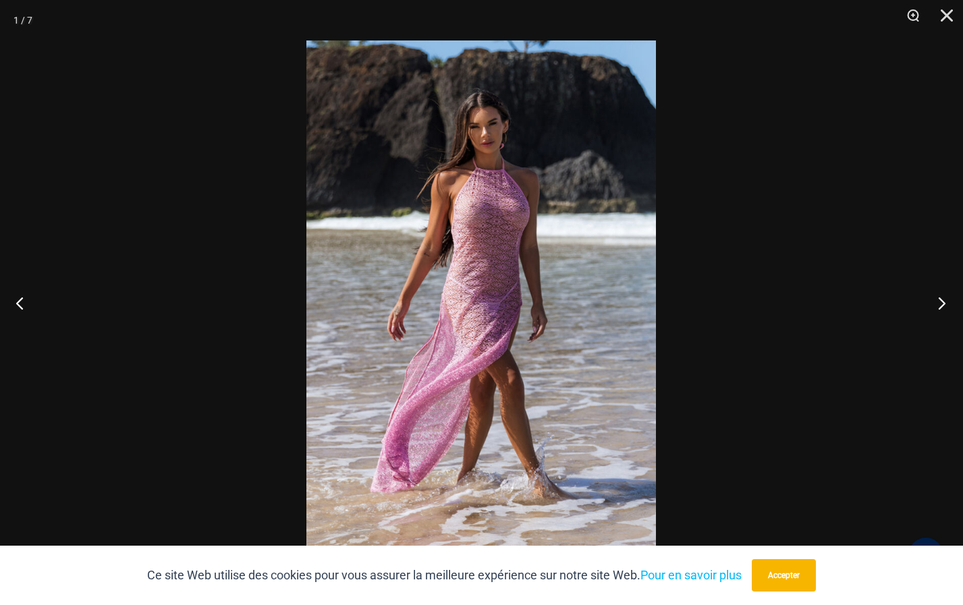
click at [941, 305] on button "Prochain" at bounding box center [937, 302] width 51 height 67
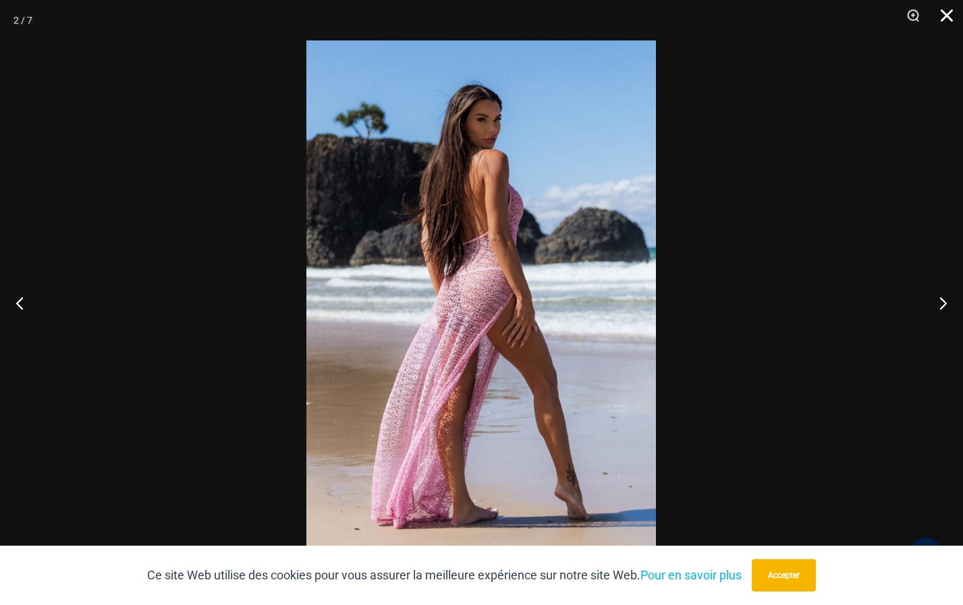
click at [943, 12] on button "Fermer" at bounding box center [942, 20] width 34 height 40
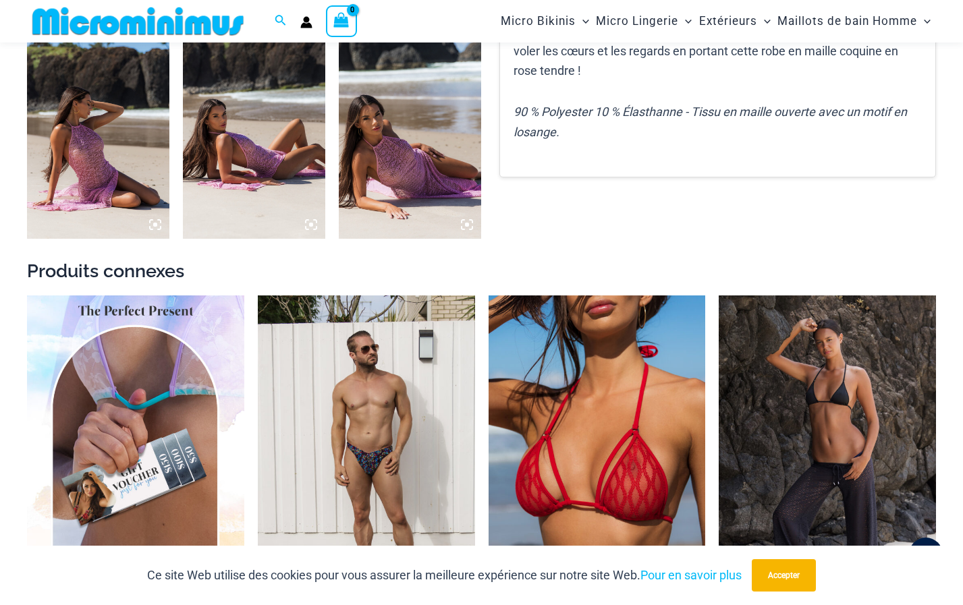
scroll to position [797, 0]
